Goal: Feedback & Contribution: Contribute content

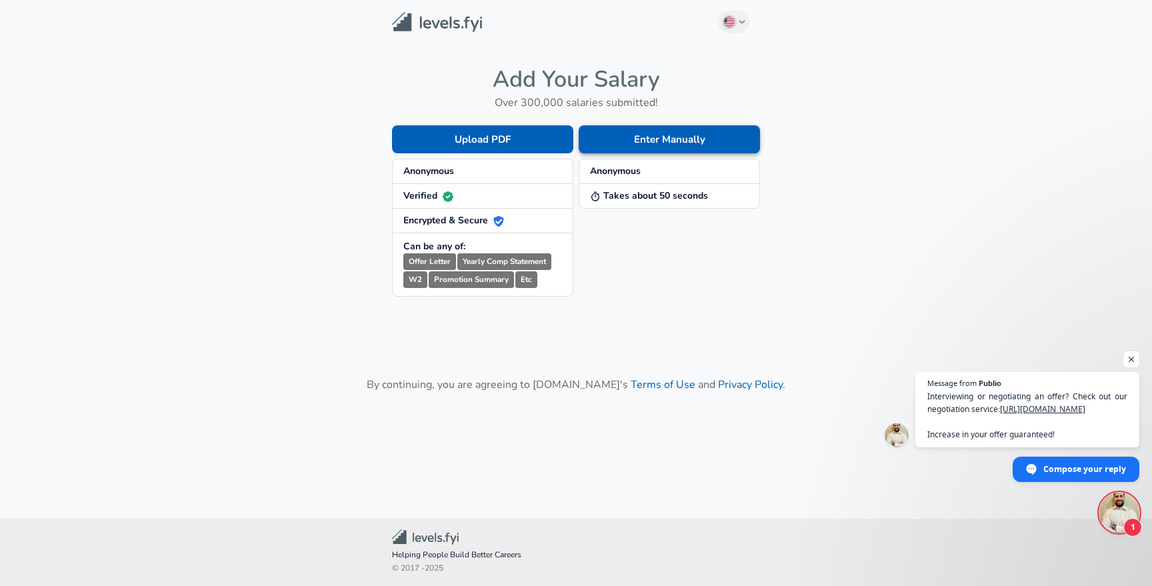
click at [643, 146] on button "Enter Manually" at bounding box center [669, 139] width 181 height 28
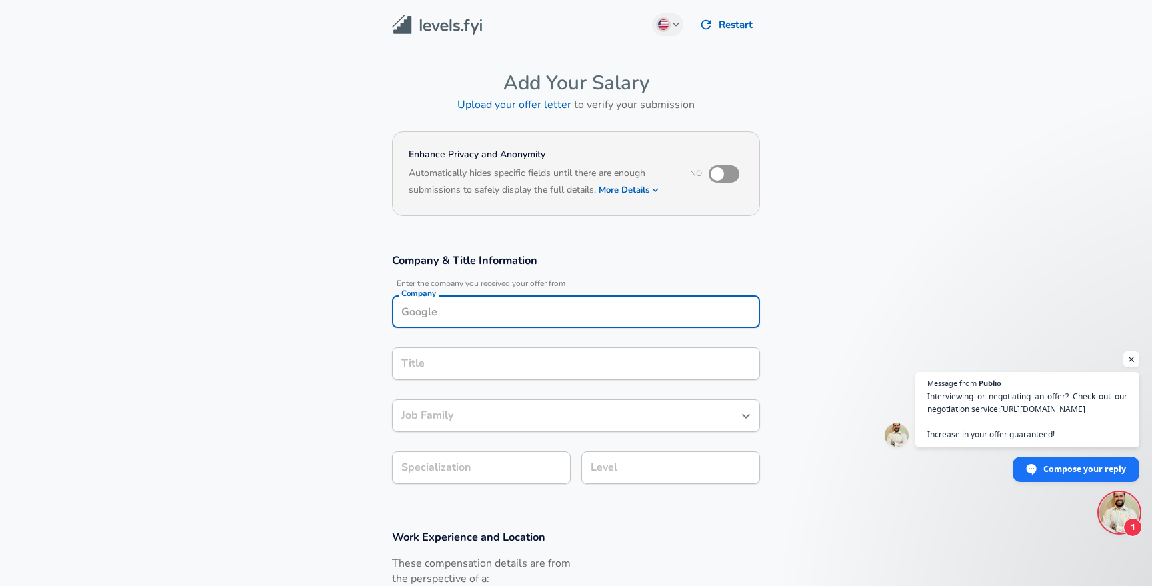
click at [433, 305] on input "Company" at bounding box center [576, 311] width 356 height 21
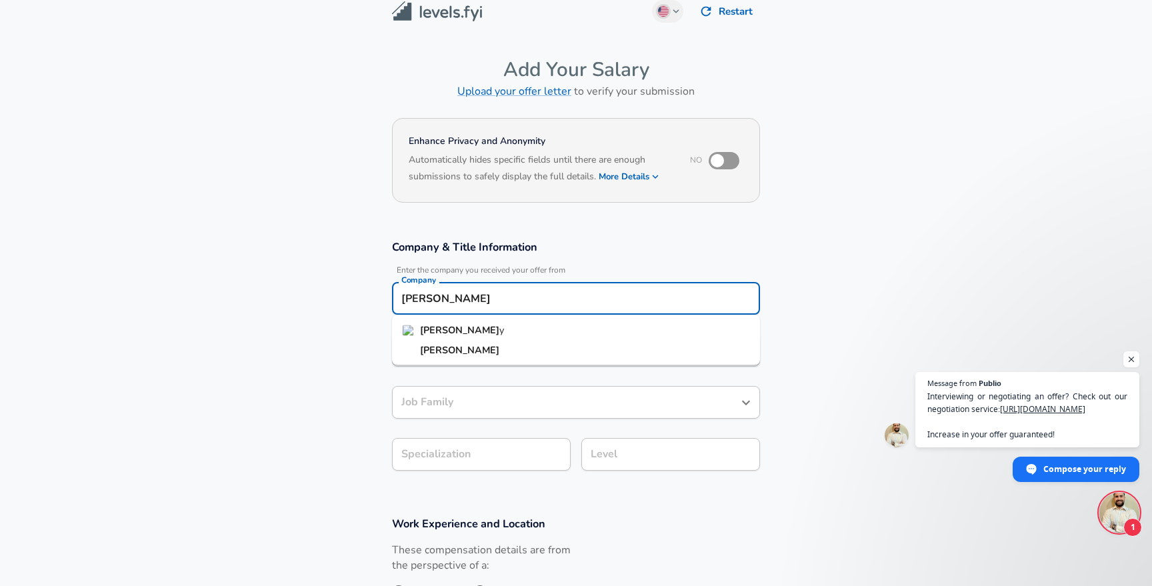
click at [447, 335] on li "[PERSON_NAME] y" at bounding box center [576, 331] width 368 height 20
type input "Tabby"
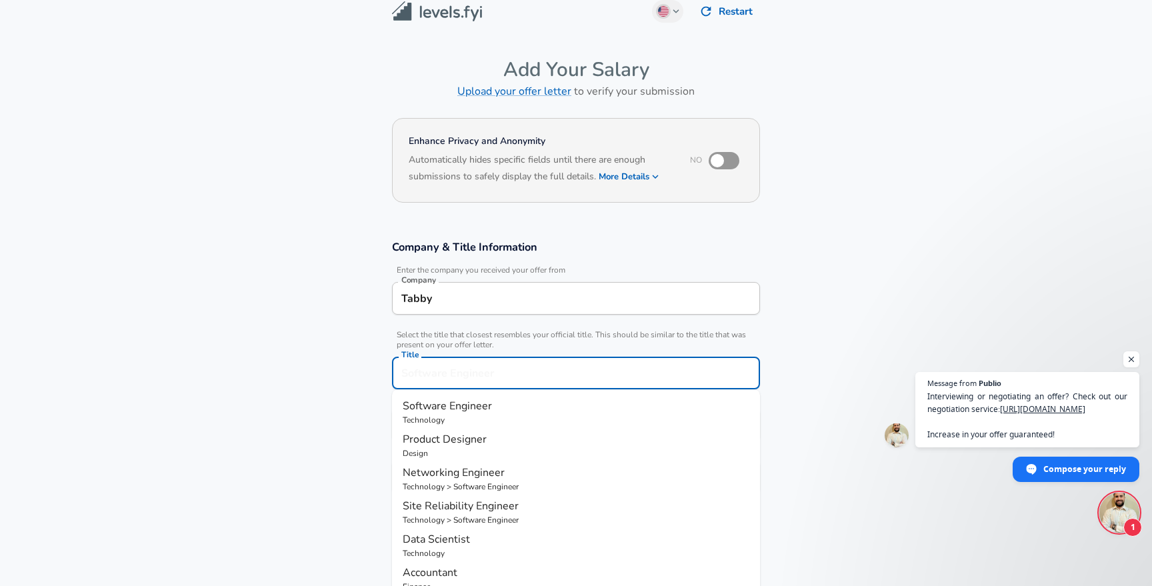
scroll to position [40, 0]
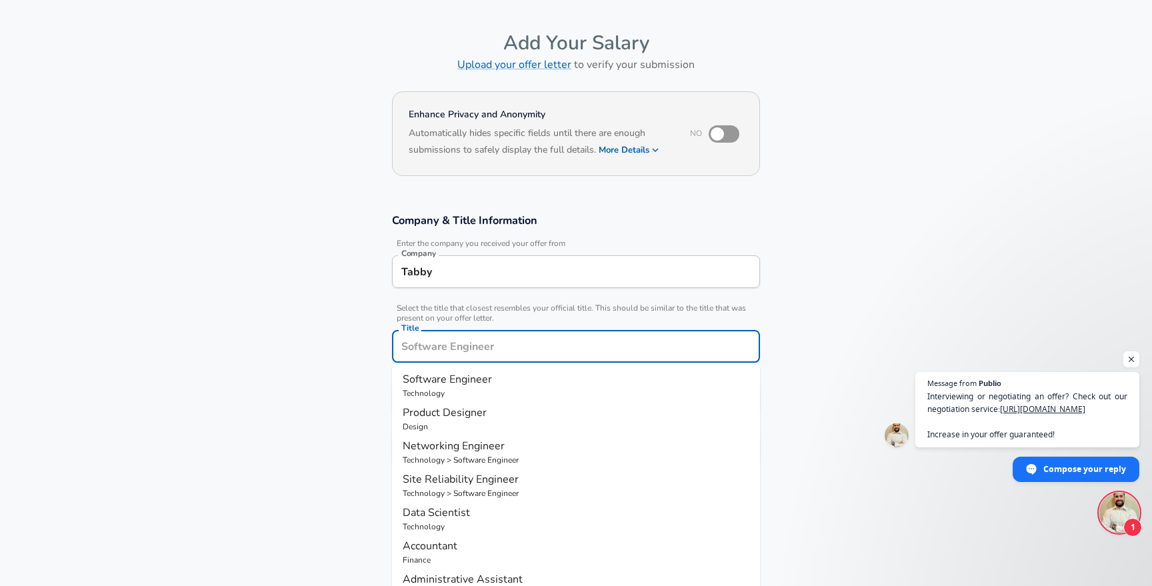
click at [435, 349] on input "Title" at bounding box center [576, 346] width 356 height 21
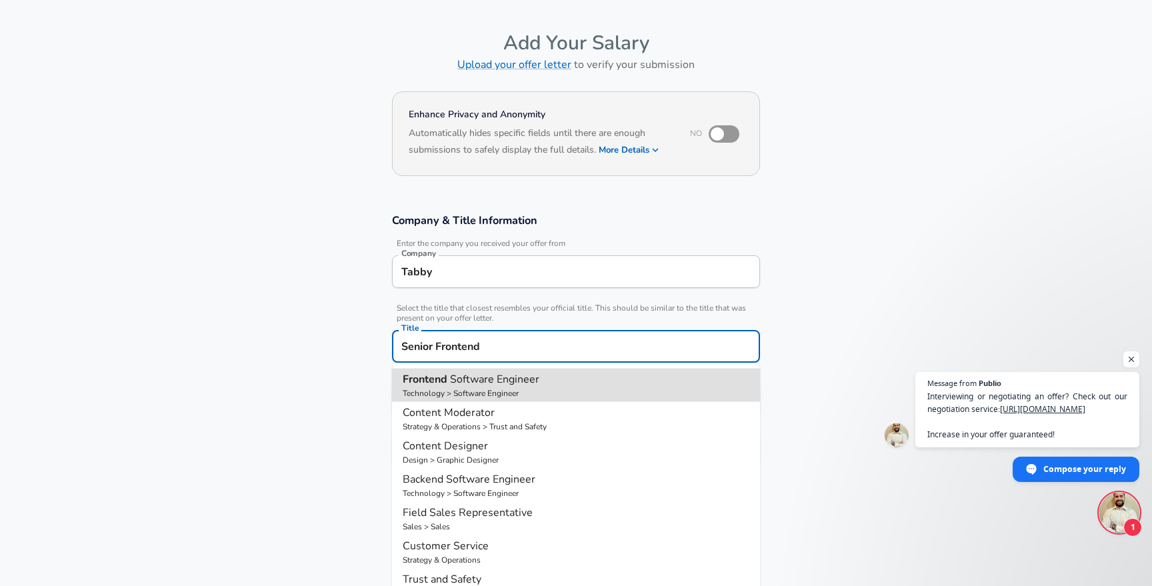
type input "Frontend Software Engineer"
type input "Web Development (Front-End)"
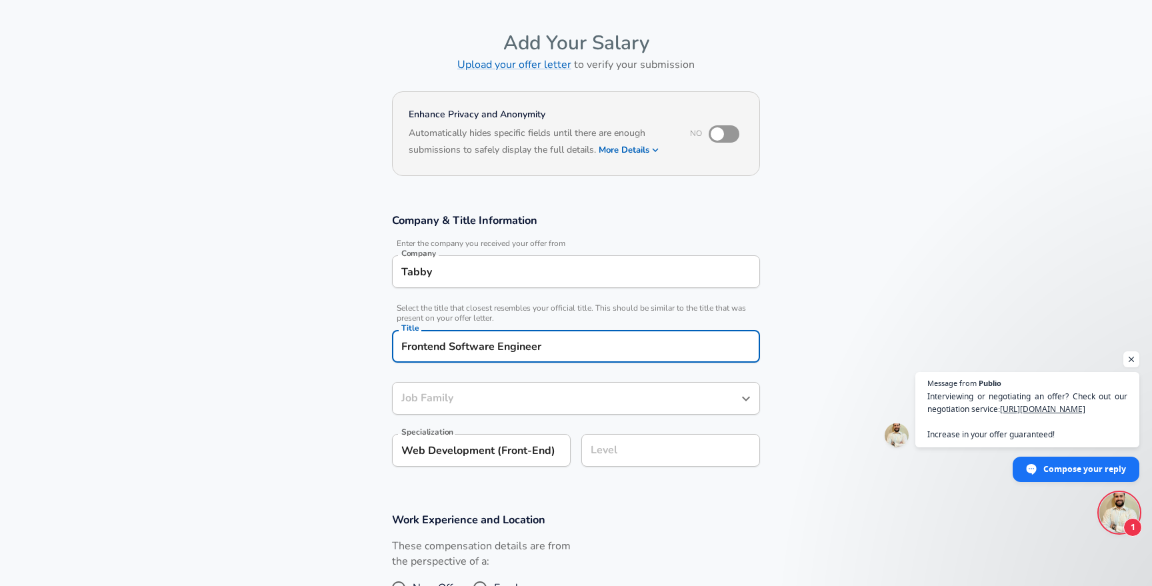
type input "Software Engineer"
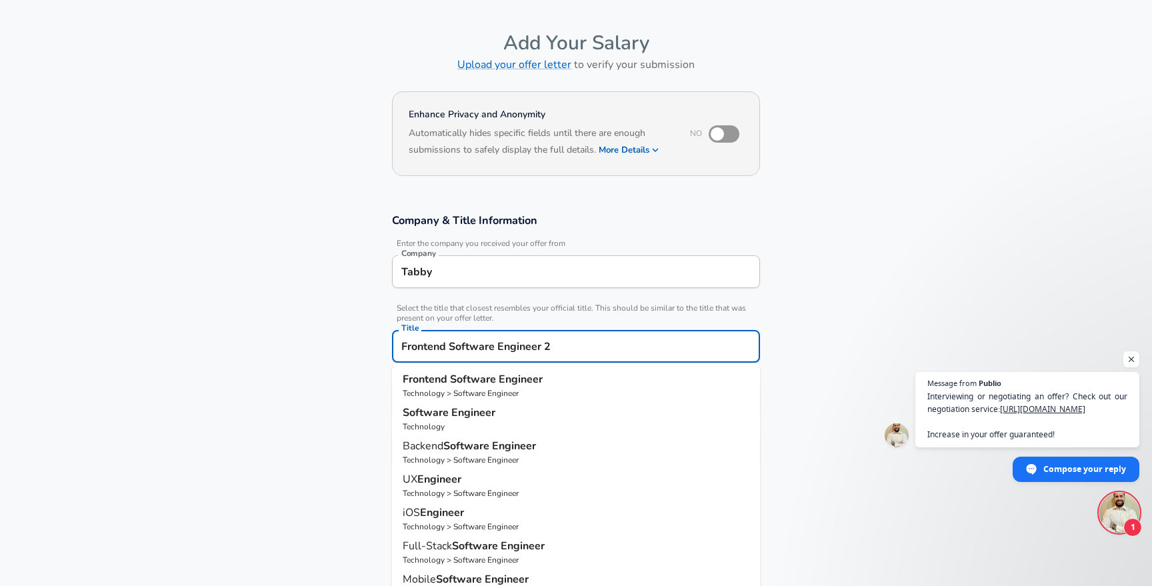
click at [471, 385] on strong "Software" at bounding box center [474, 379] width 49 height 15
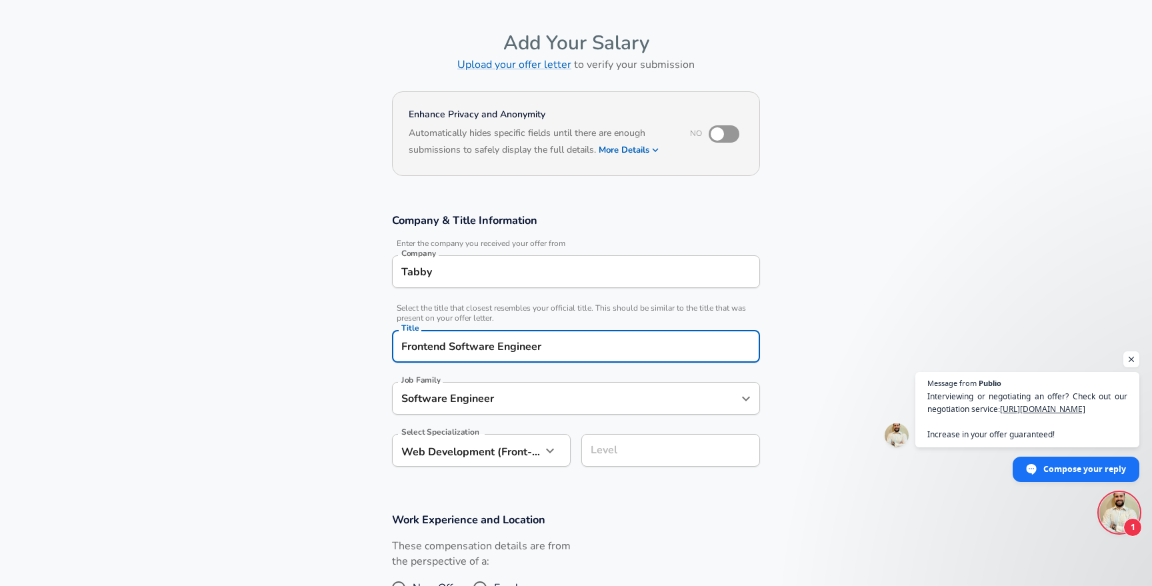
type input "Frontend Software Engineer"
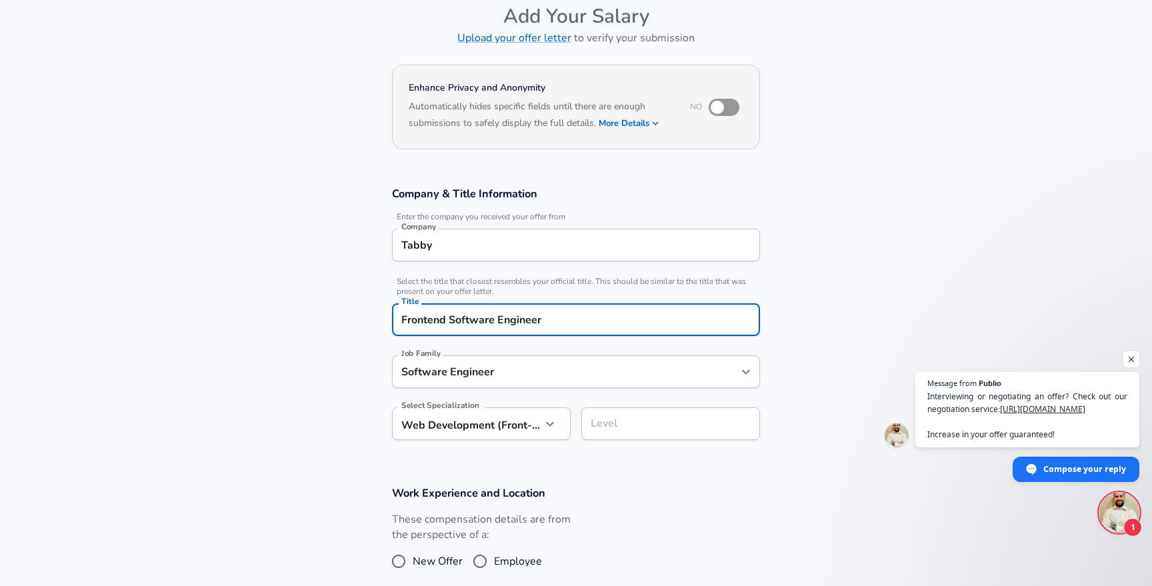
click at [641, 434] on input "Level" at bounding box center [670, 423] width 167 height 21
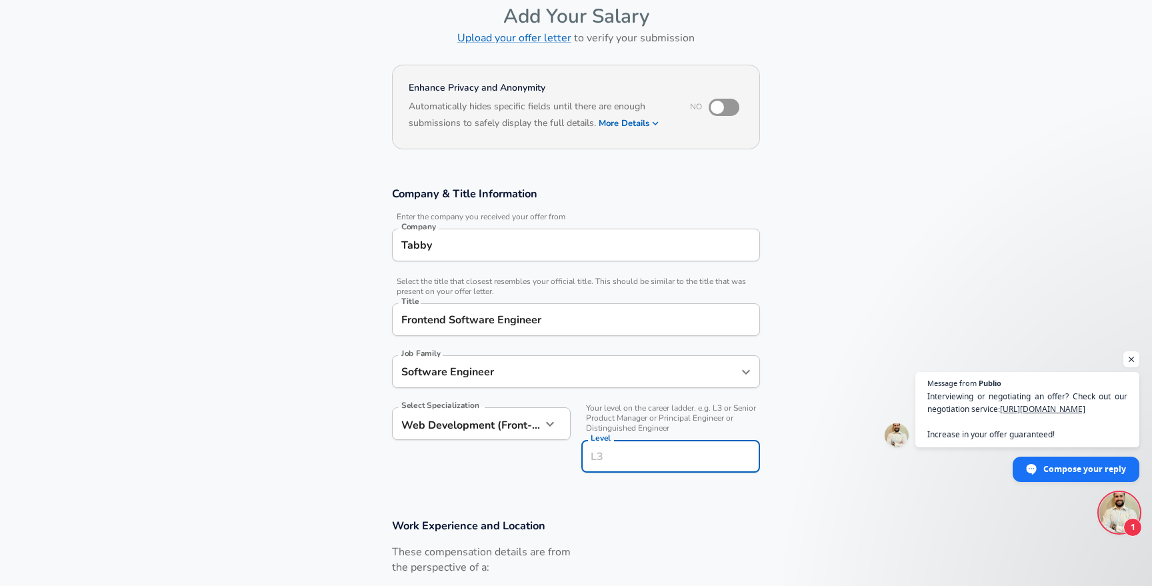
type input "L"
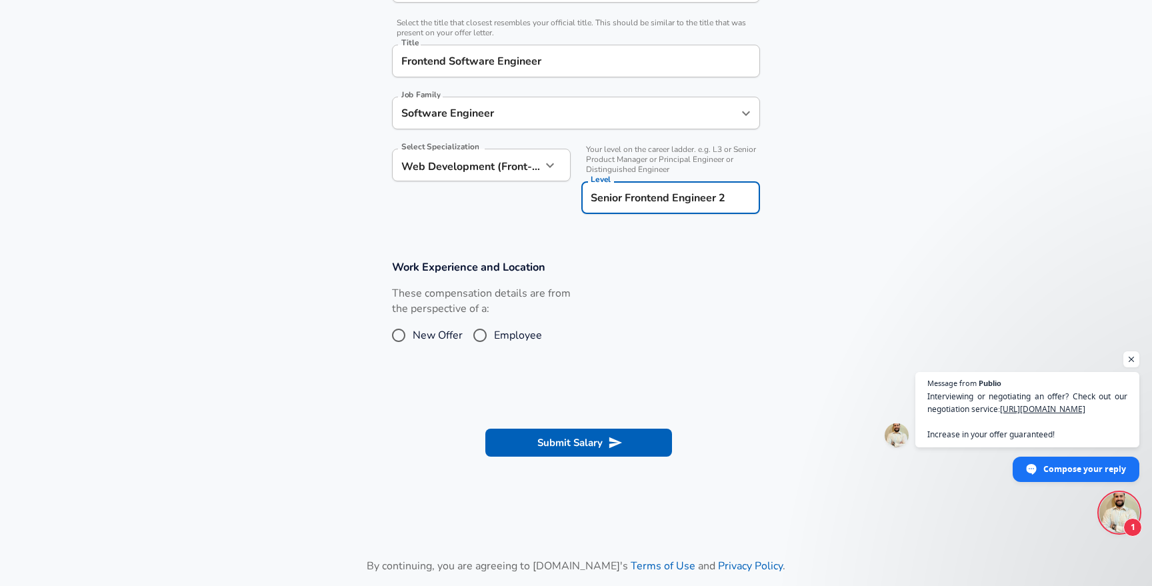
scroll to position [347, 0]
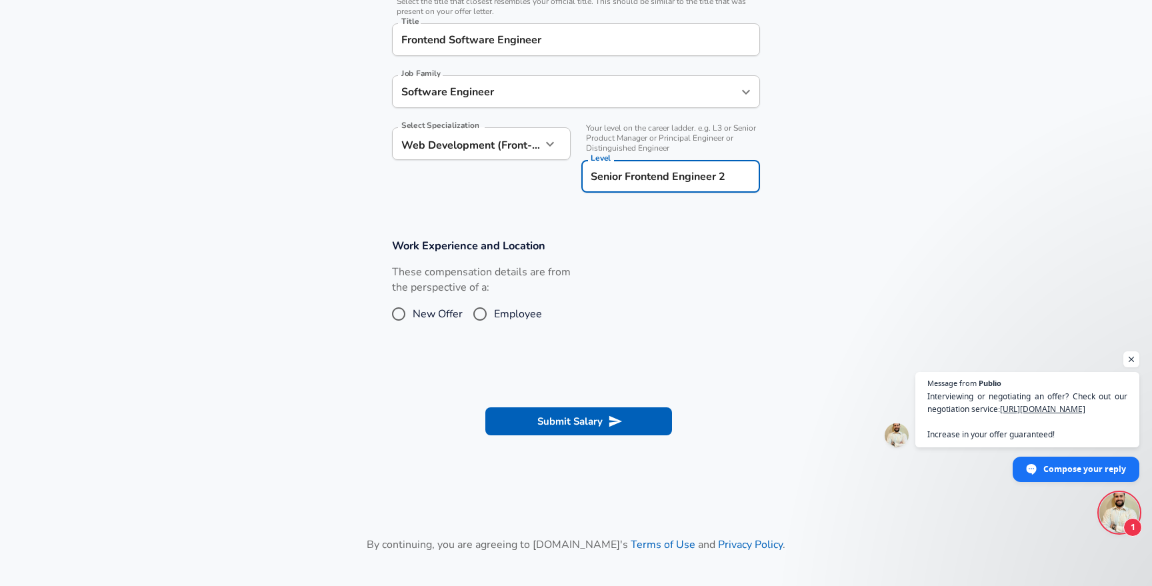
type input "Senior Frontend Engineer 2"
click at [490, 313] on input "Employee" at bounding box center [480, 313] width 28 height 21
radio input "true"
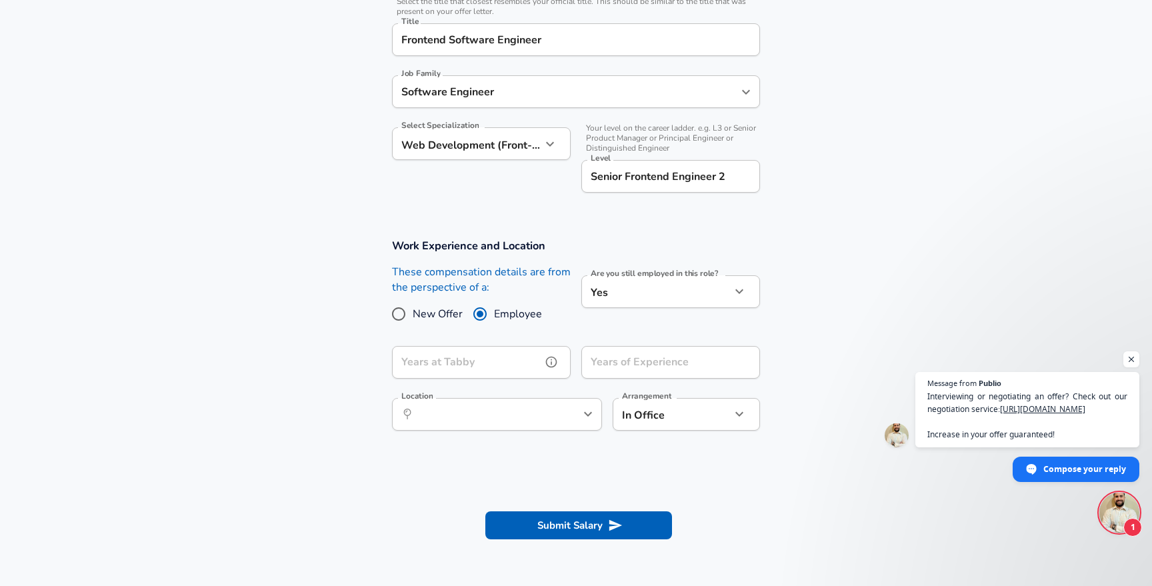
click at [492, 354] on input "Years at Tabby" at bounding box center [466, 362] width 149 height 33
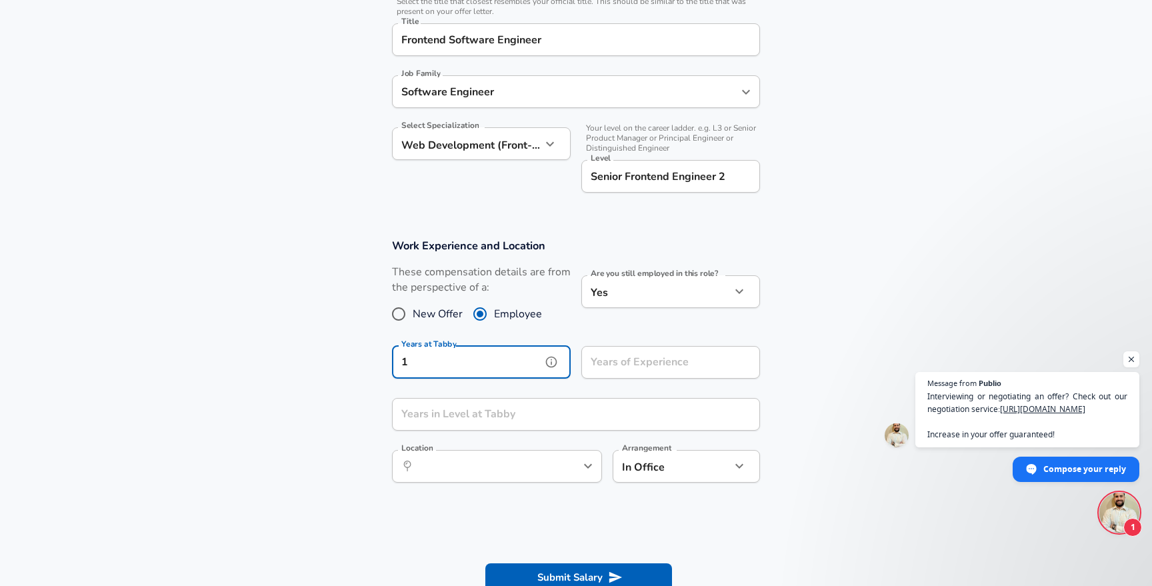
type input "1"
click at [611, 359] on input "Years of Experience" at bounding box center [655, 362] width 149 height 33
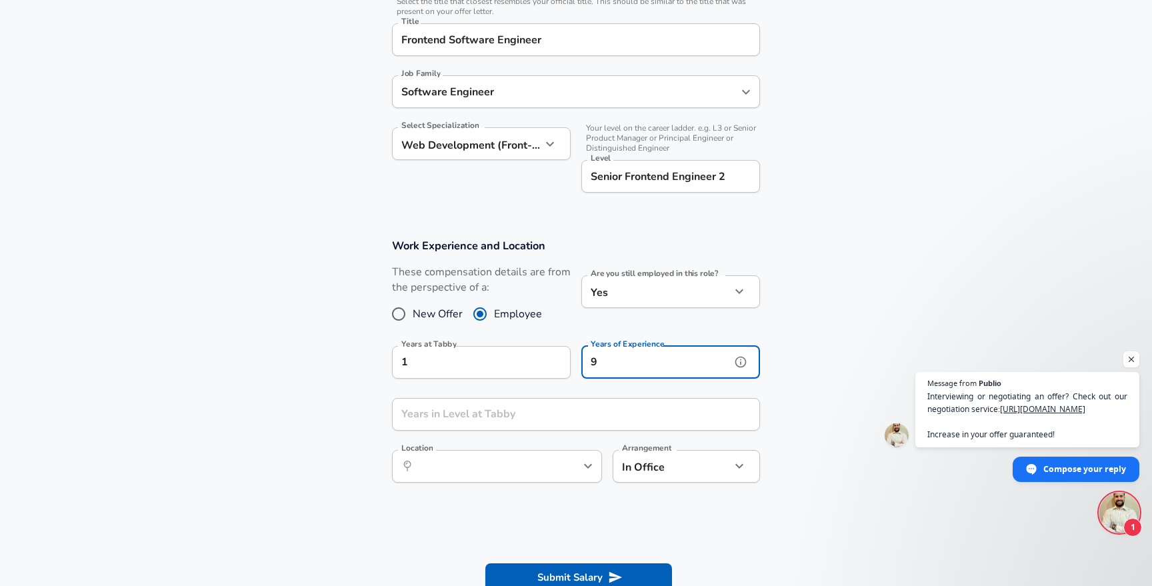
type input "9"
click at [496, 416] on input "Years in Level at Tabby" at bounding box center [561, 414] width 339 height 33
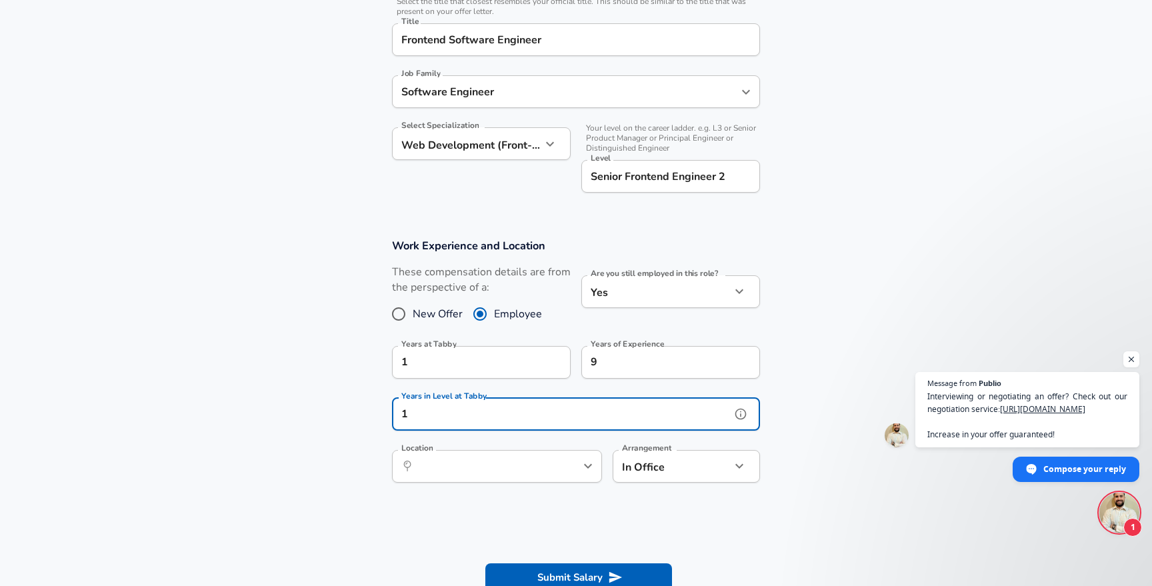
click at [457, 477] on div "​ Location" at bounding box center [497, 466] width 210 height 33
type input "1"
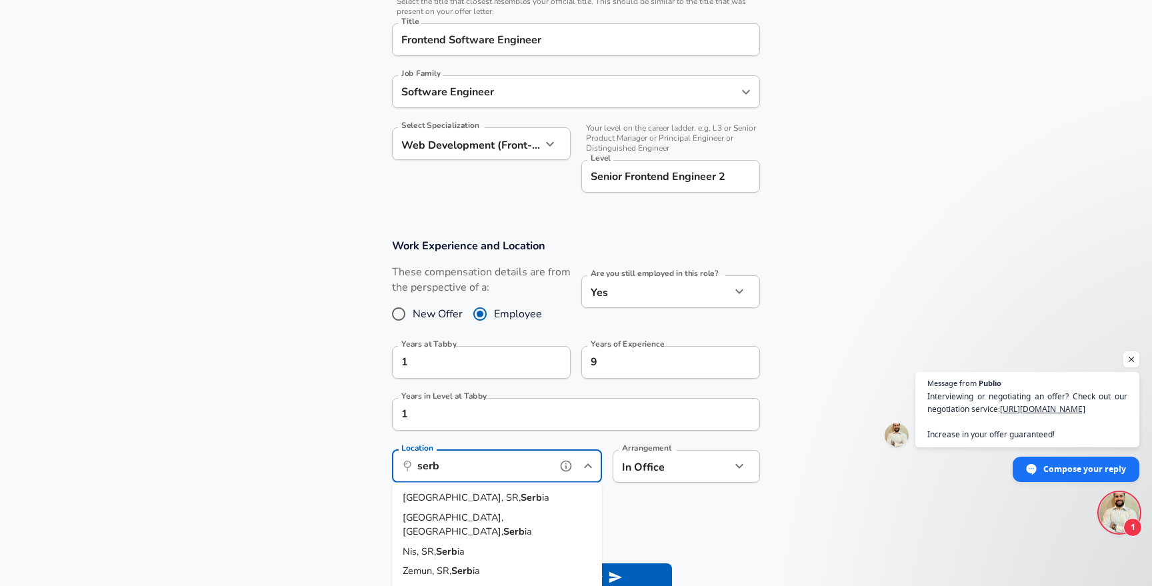
click at [453, 493] on span "[GEOGRAPHIC_DATA], SR," at bounding box center [462, 497] width 118 height 13
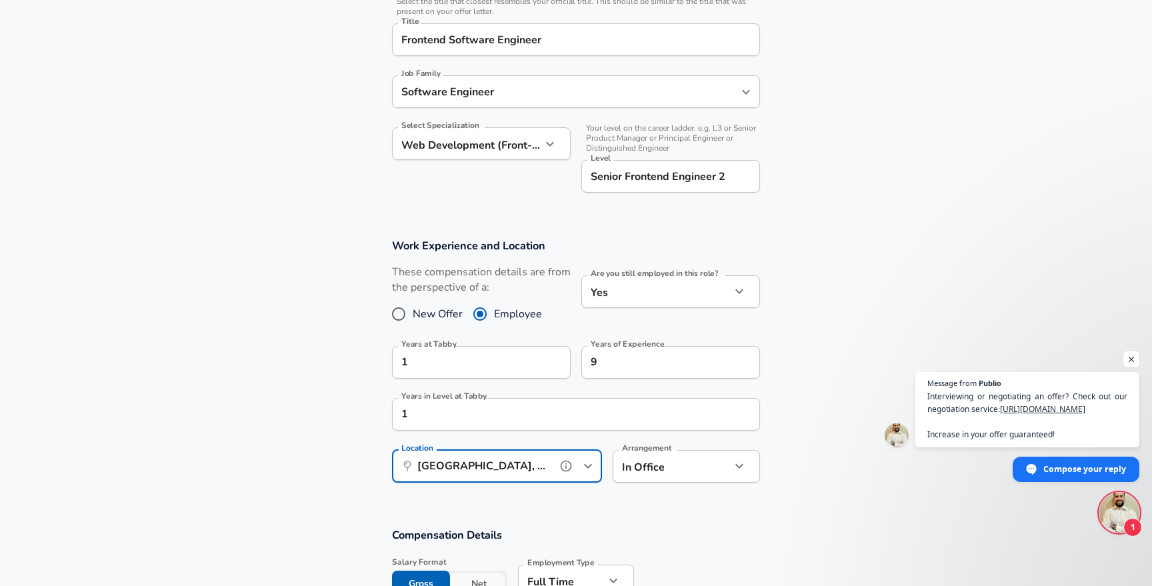
type input "[GEOGRAPHIC_DATA], SR, [GEOGRAPHIC_DATA]"
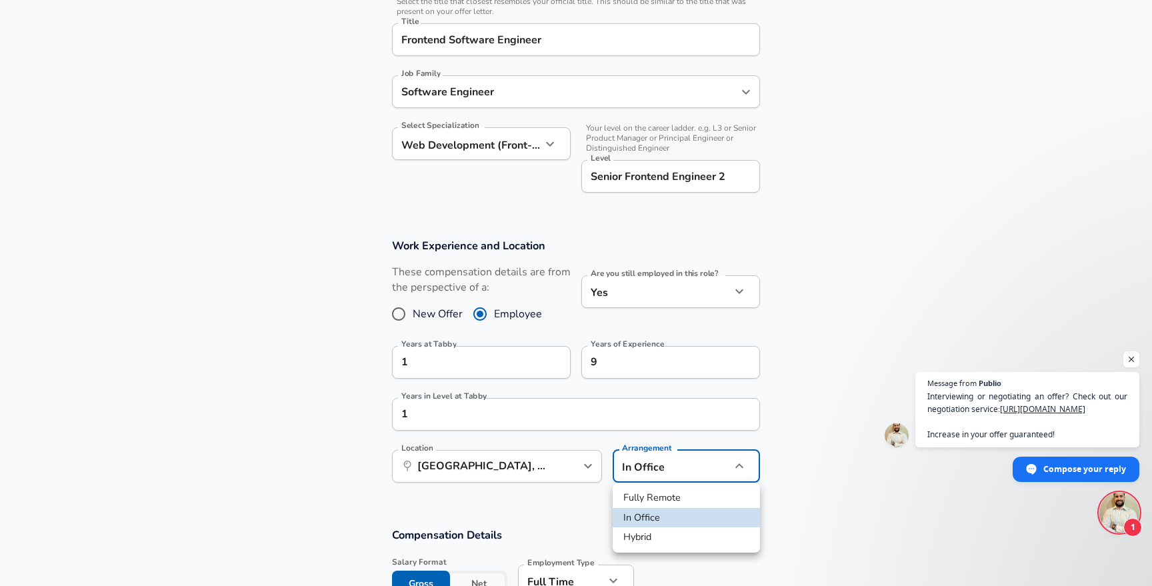
click at [653, 497] on li "Fully Remote" at bounding box center [686, 498] width 147 height 20
type input "remote"
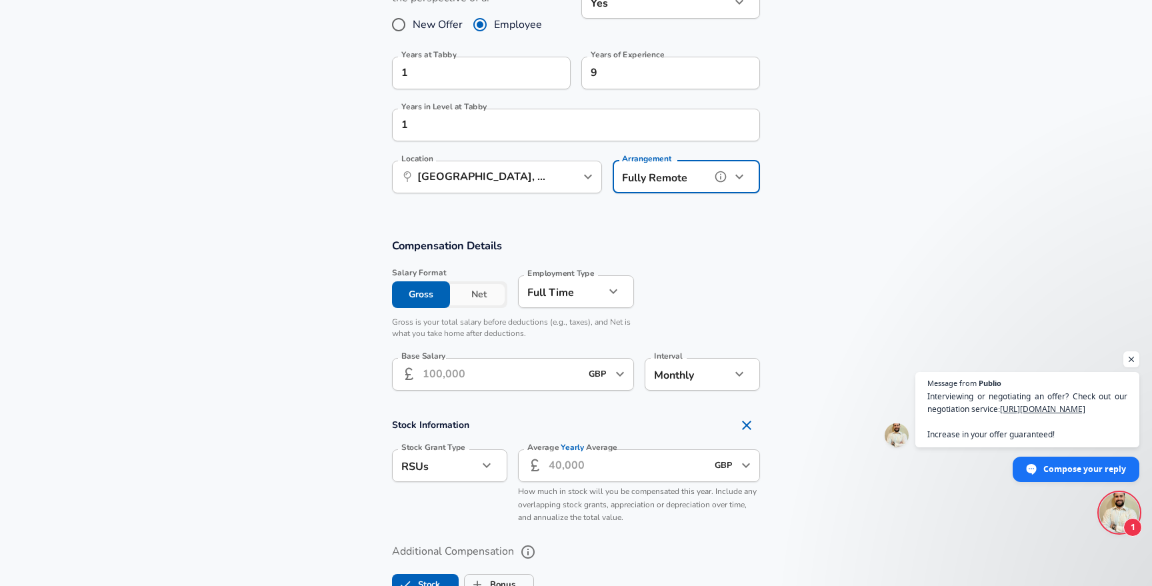
scroll to position [639, 0]
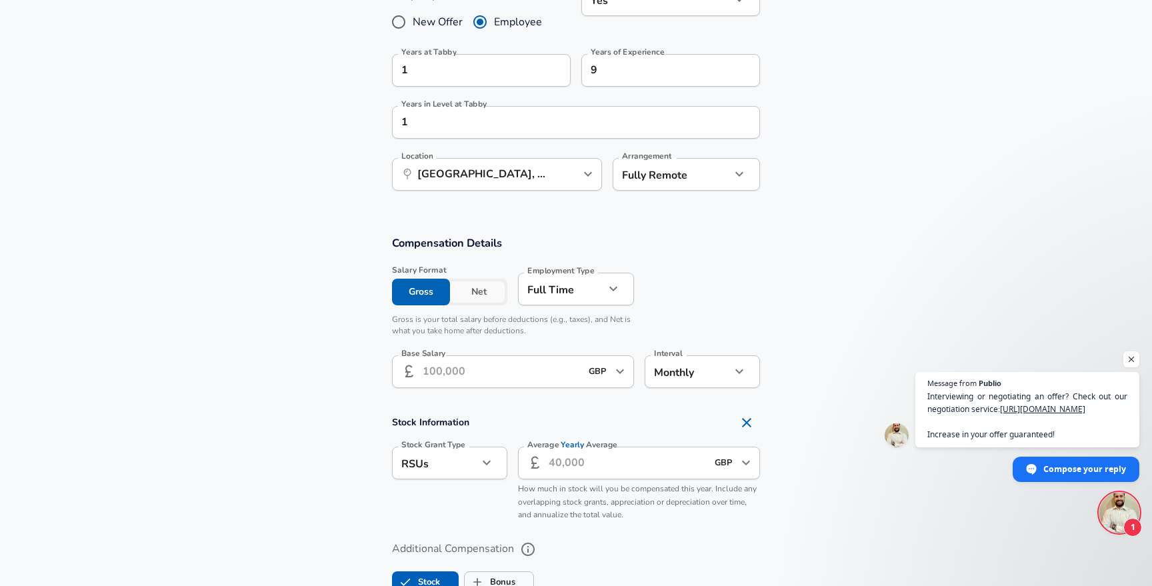
click at [537, 269] on label "Employment Type" at bounding box center [560, 271] width 67 height 8
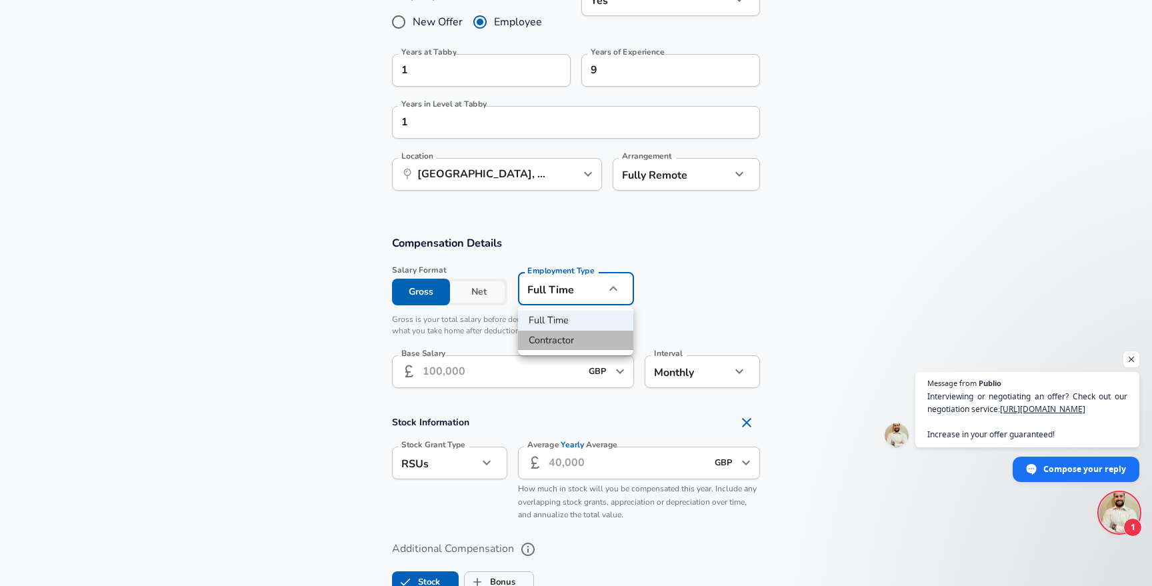
click at [553, 341] on li "Contractor" at bounding box center [575, 341] width 115 height 20
type input "contract"
click at [593, 367] on input "GBP" at bounding box center [598, 371] width 27 height 21
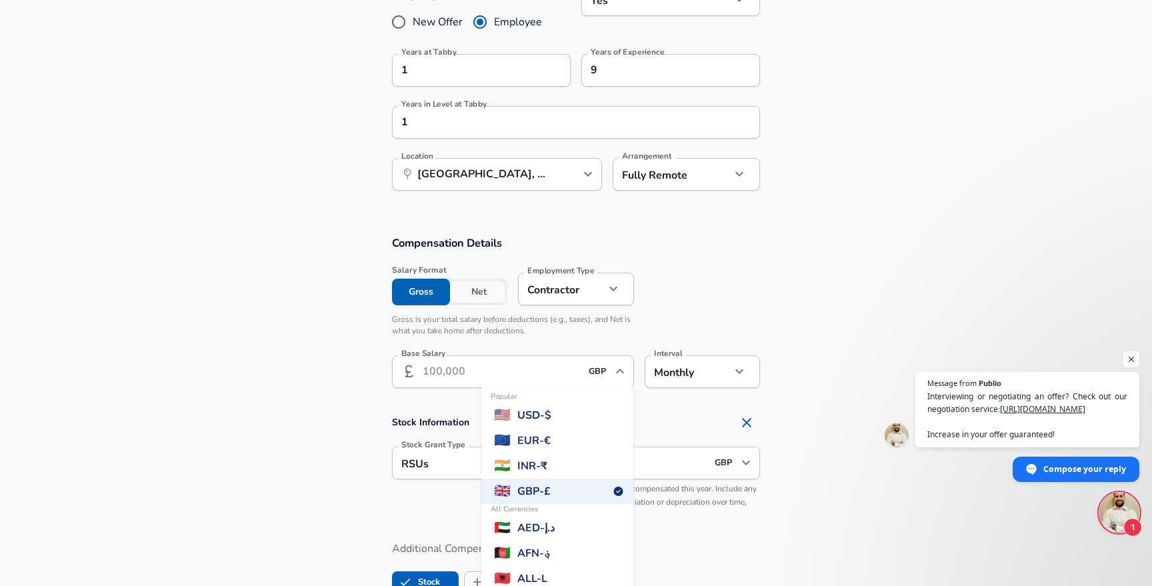
click at [551, 413] on span "USD - $" at bounding box center [534, 415] width 34 height 16
type input "USD"
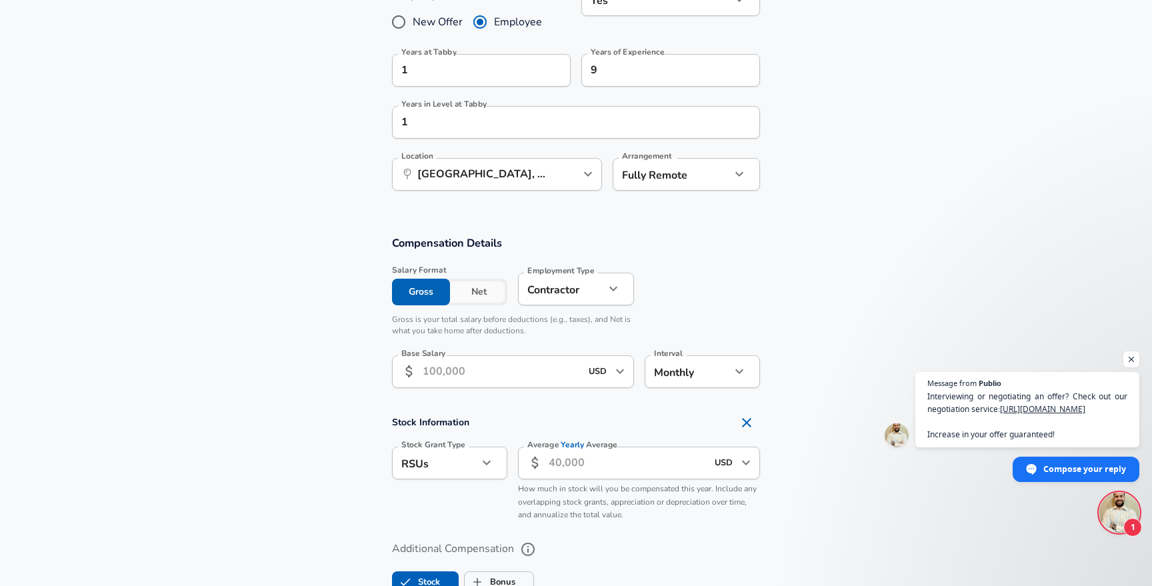
click at [472, 376] on input "Base Salary" at bounding box center [502, 371] width 158 height 33
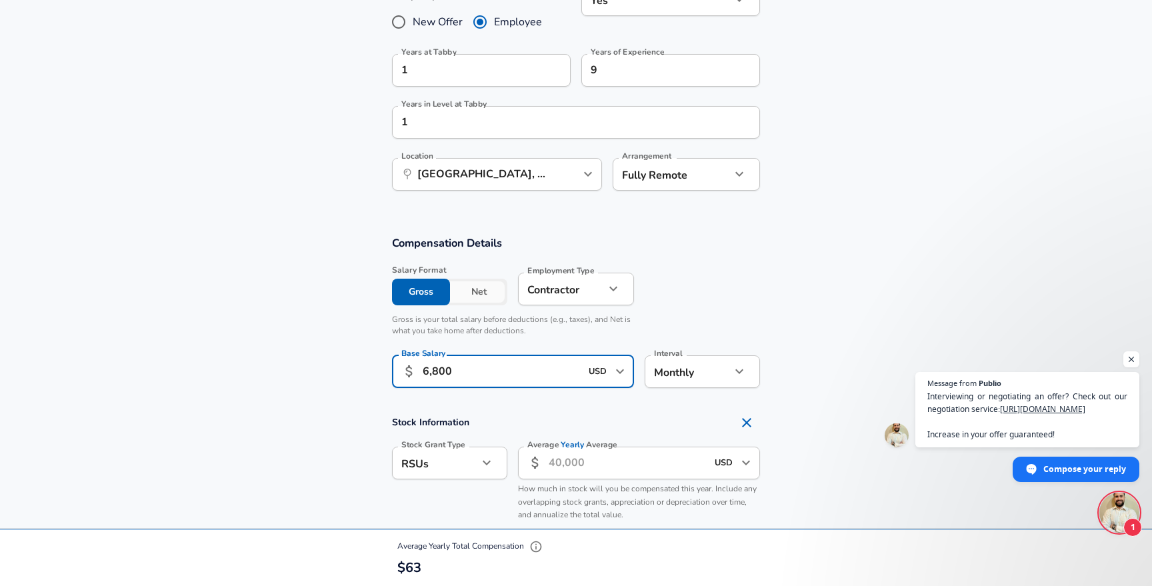
type input "6,800"
click at [443, 398] on section "Compensation Details Salary Format Gross Net Employment Type [DEMOGRAPHIC_DATA]…" at bounding box center [576, 420] width 1152 height 399
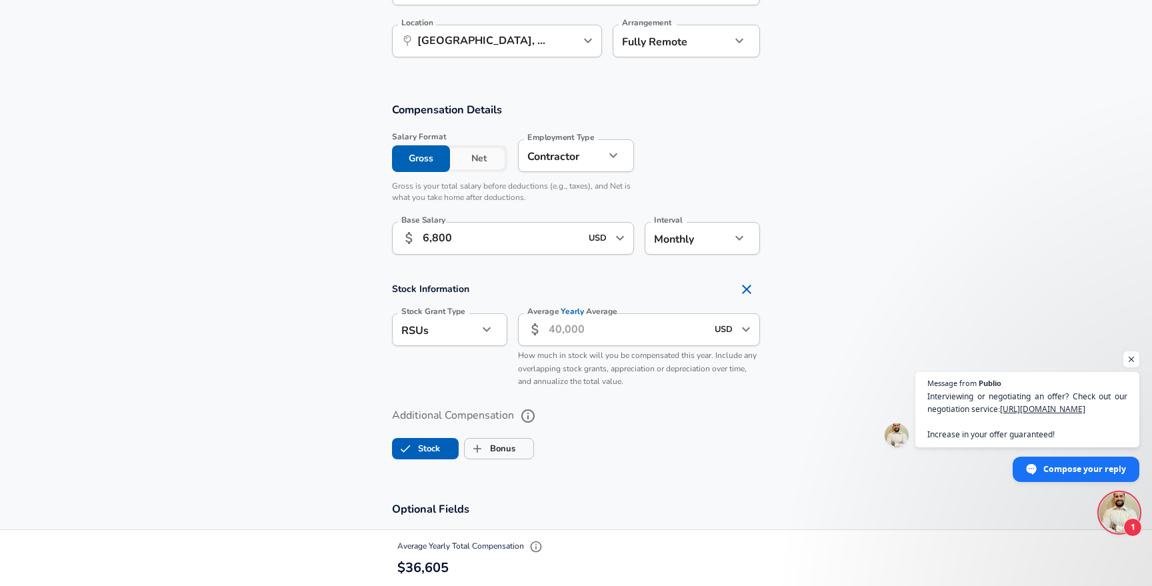
scroll to position [773, 0]
click at [745, 287] on icon "Remove Section" at bounding box center [746, 287] width 9 height 9
checkbox input "false"
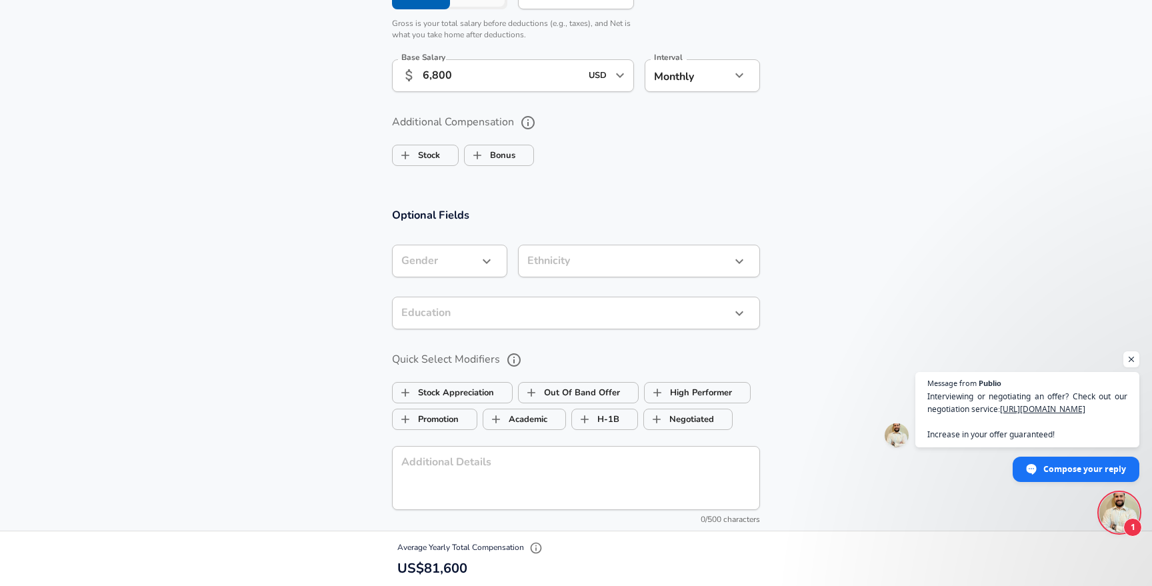
scroll to position [1009, 0]
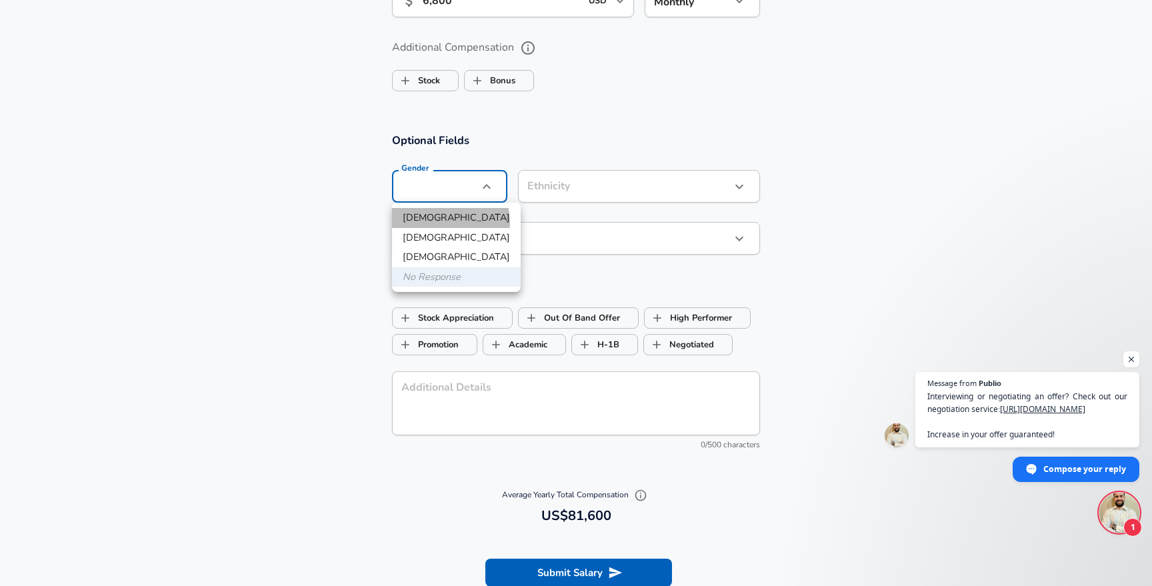
click at [447, 222] on li "[DEMOGRAPHIC_DATA]" at bounding box center [456, 218] width 129 height 20
type input "[DEMOGRAPHIC_DATA]"
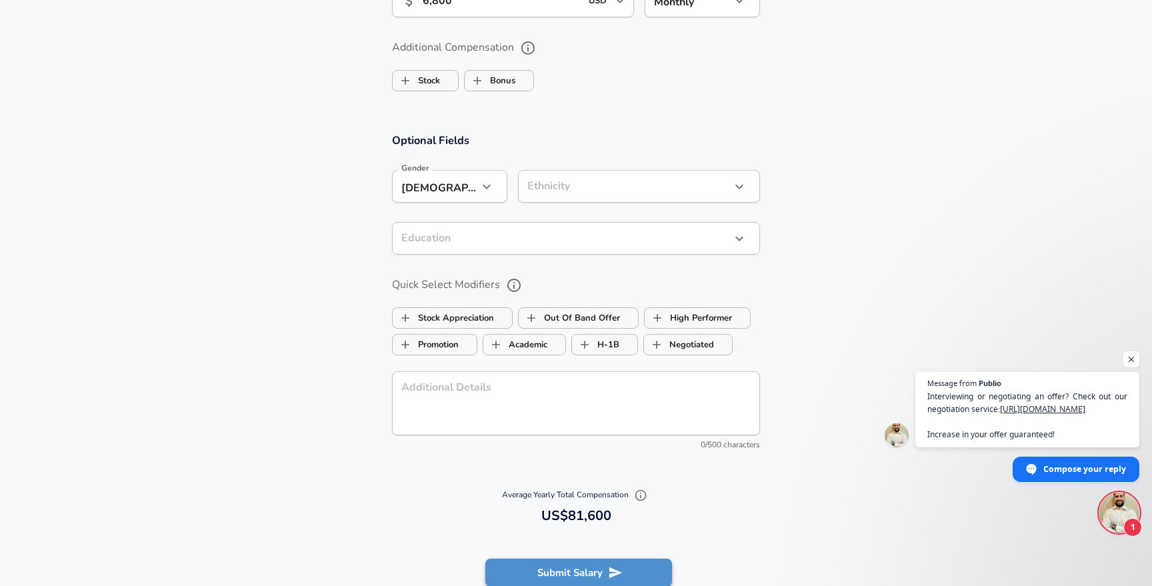
click at [607, 573] on button "Submit Salary" at bounding box center [578, 573] width 187 height 28
